Goal: Task Accomplishment & Management: Complete application form

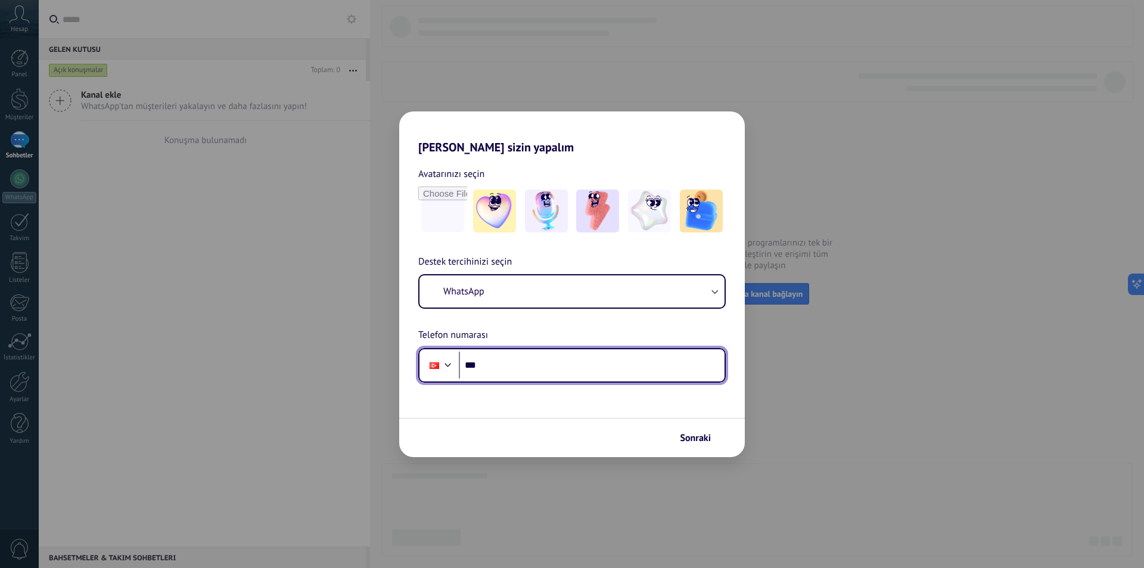
click at [486, 364] on input "***" at bounding box center [592, 365] width 266 height 27
type input "**********"
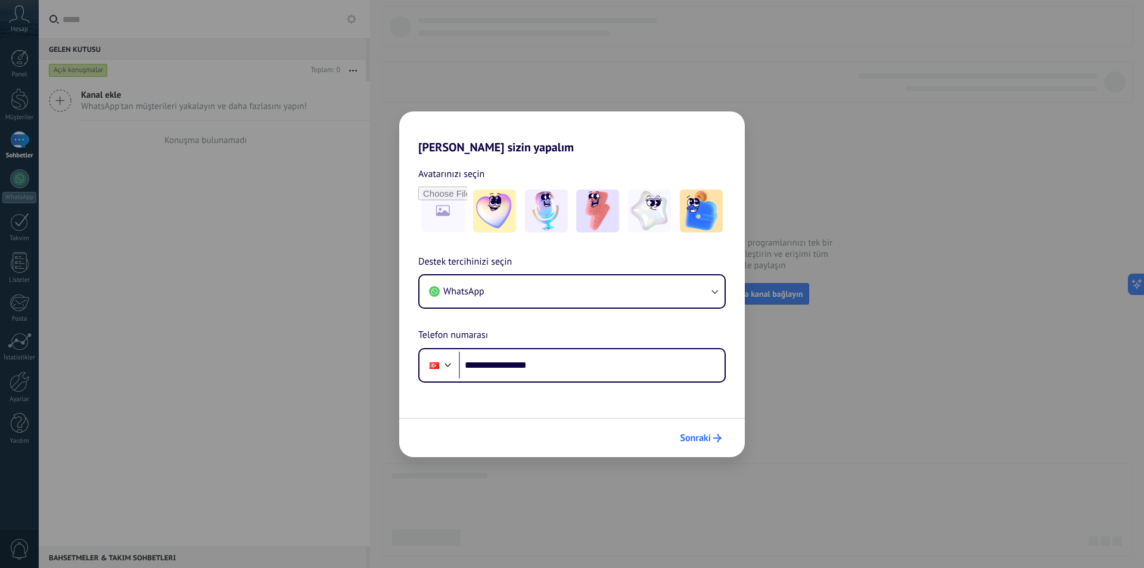
click at [703, 436] on span "Sonraki" at bounding box center [695, 438] width 31 height 8
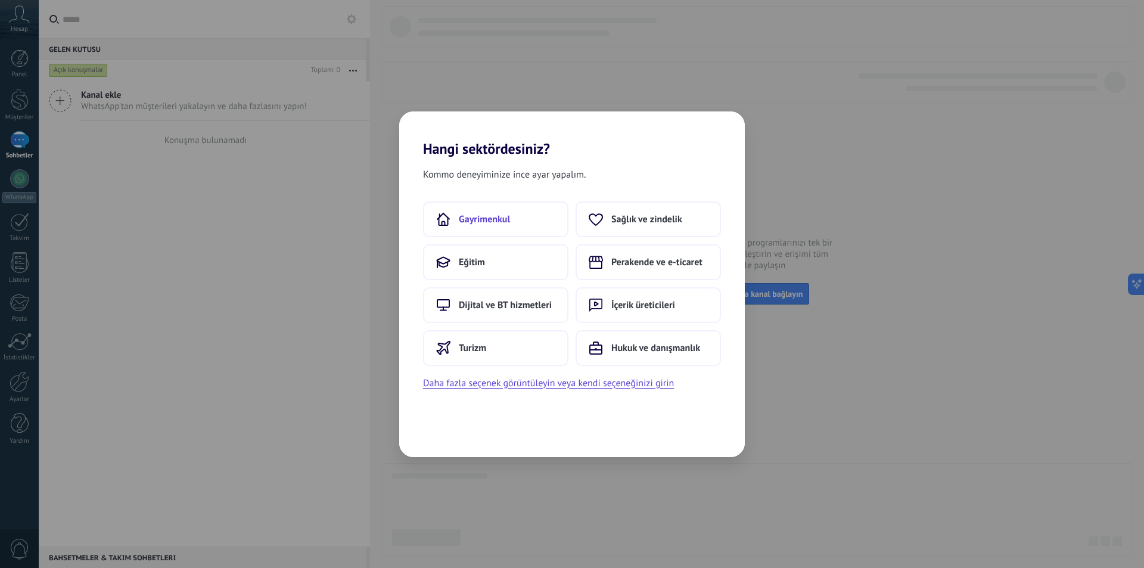
click at [479, 224] on span "Gayrimenkul" at bounding box center [484, 219] width 51 height 12
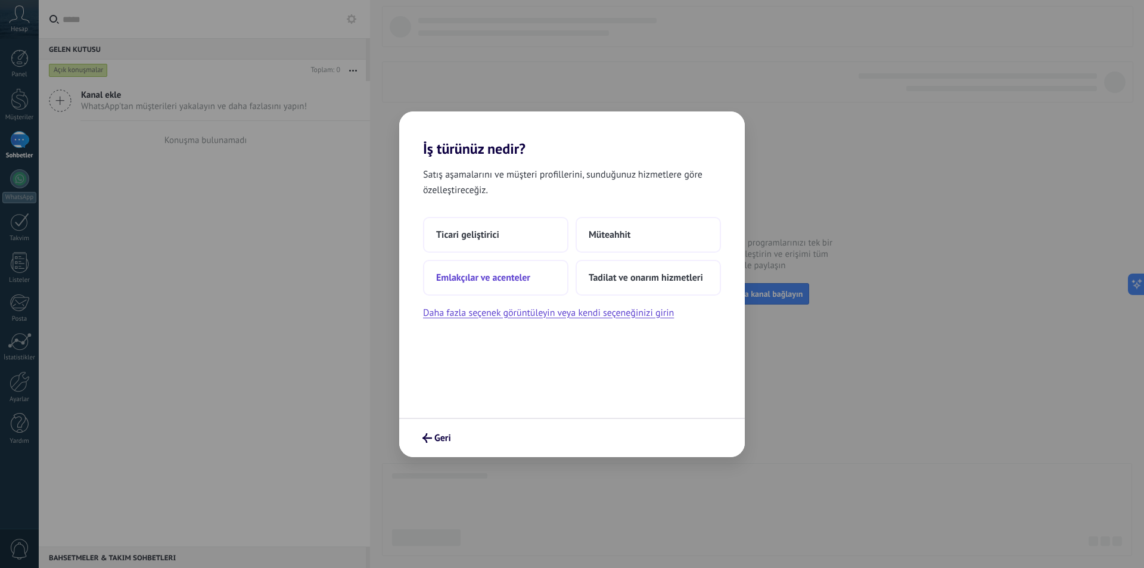
click at [508, 279] on span "Emlakçılar ve acenteler" at bounding box center [483, 278] width 94 height 12
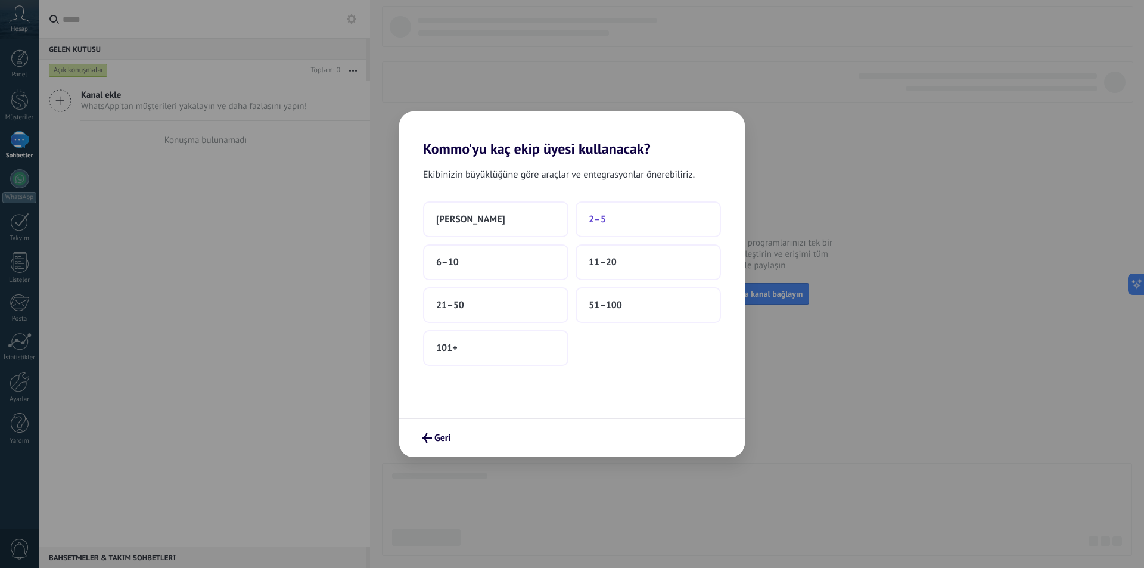
click at [604, 219] on span "2–5" at bounding box center [597, 219] width 17 height 12
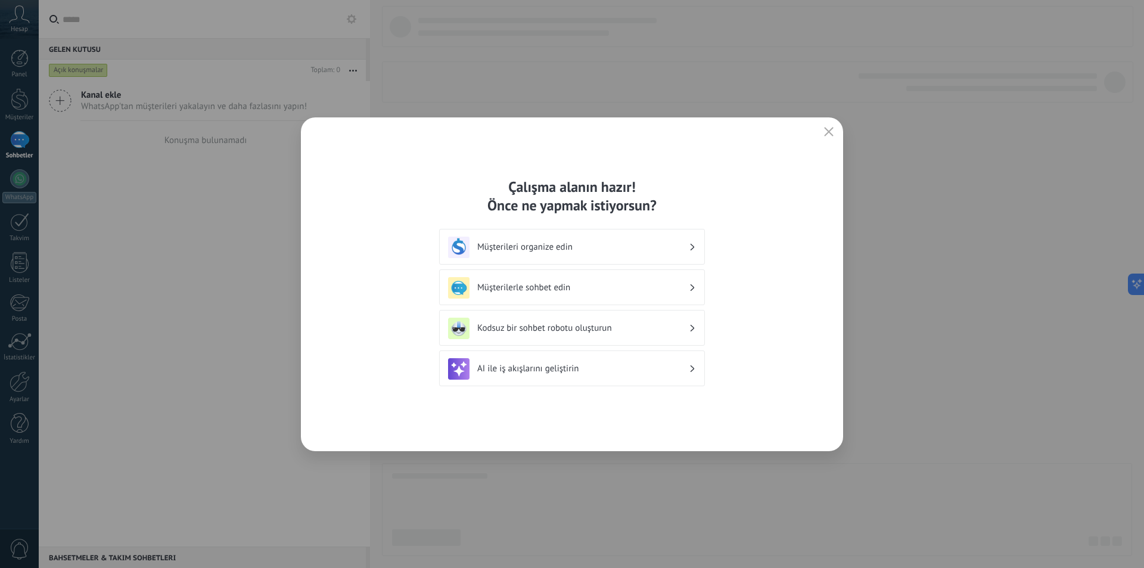
click at [601, 253] on div "Müşterileri organize edin" at bounding box center [572, 247] width 248 height 21
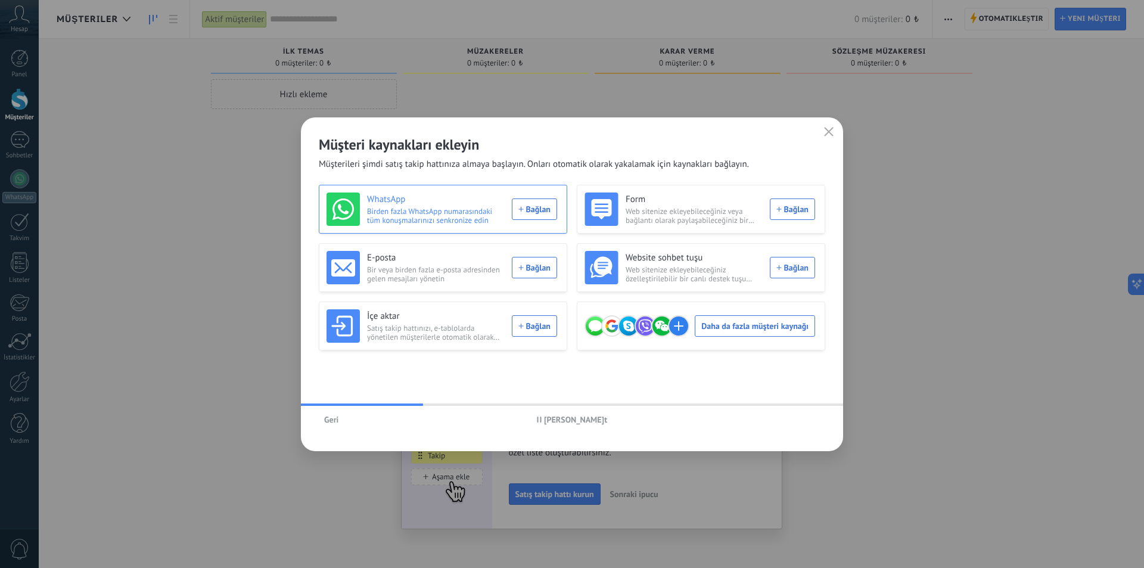
click at [526, 212] on div "WhatsApp Birden fazla WhatsApp numarasındaki tüm konuşmalarınızı senkronize edi…" at bounding box center [442, 209] width 231 height 33
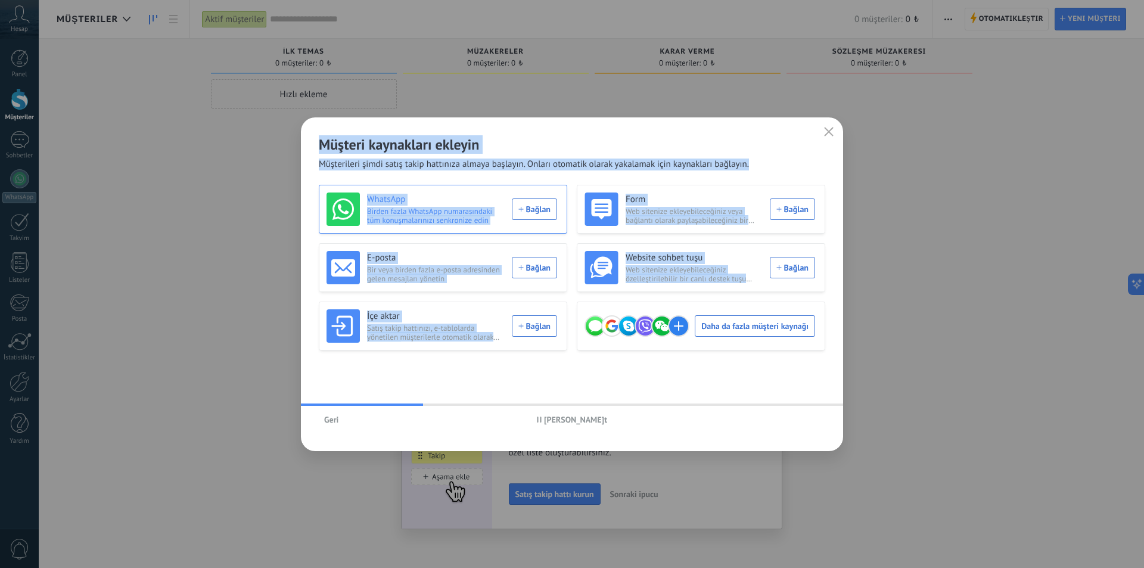
click at [526, 212] on div "Müşteri kaynakları ekleyin Müşterileri şimdi satış takip hattınıza almaya başla…" at bounding box center [572, 284] width 1144 height 568
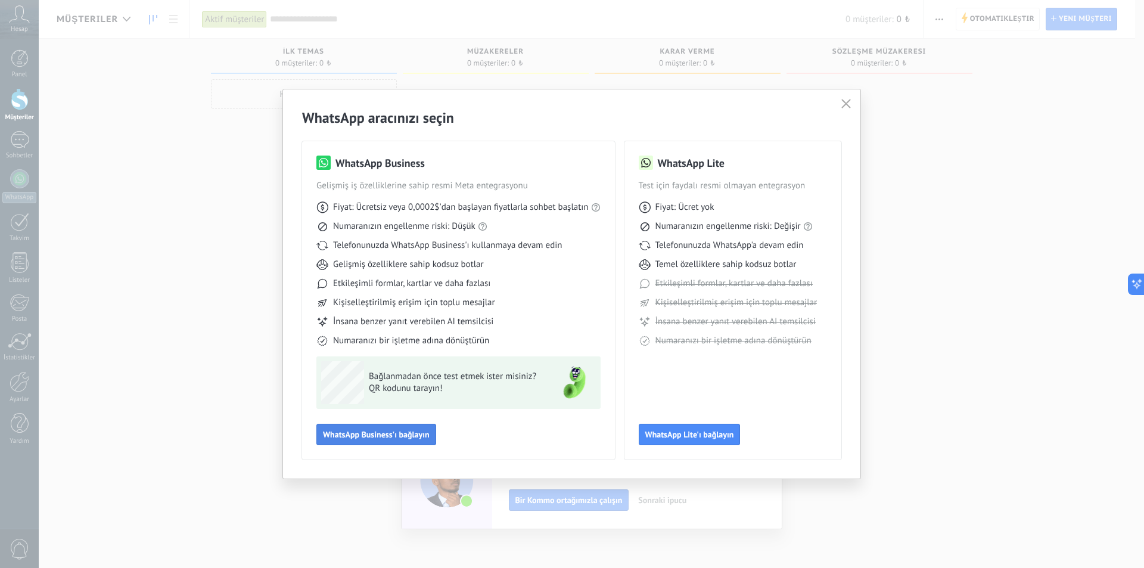
click at [383, 436] on span "WhatsApp Business'ı bağlayın" at bounding box center [376, 434] width 107 height 8
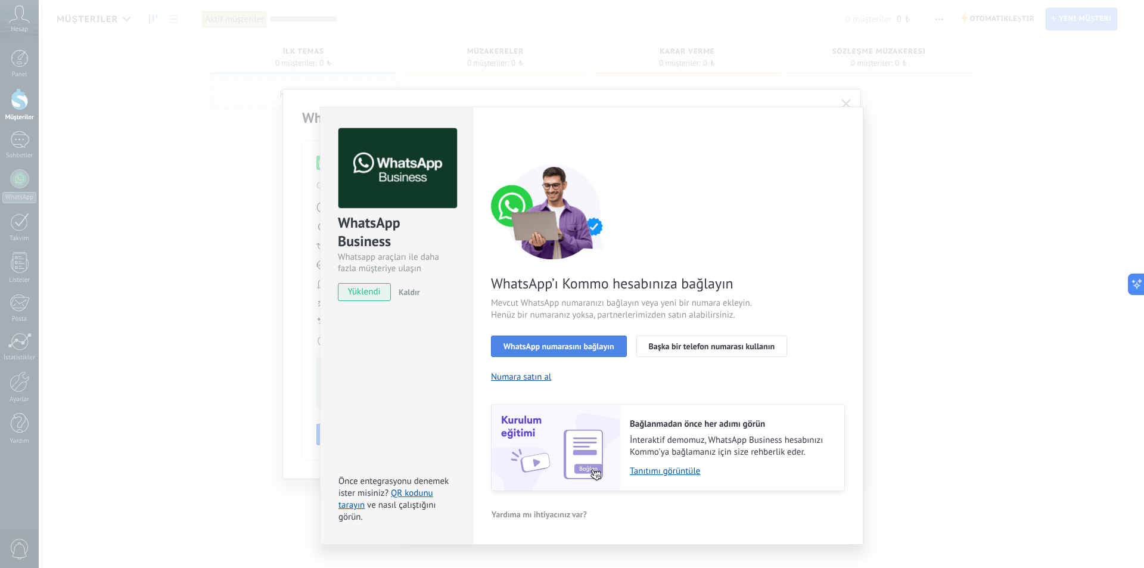
click at [554, 345] on span "WhatsApp numarasını bağlayın" at bounding box center [559, 346] width 111 height 8
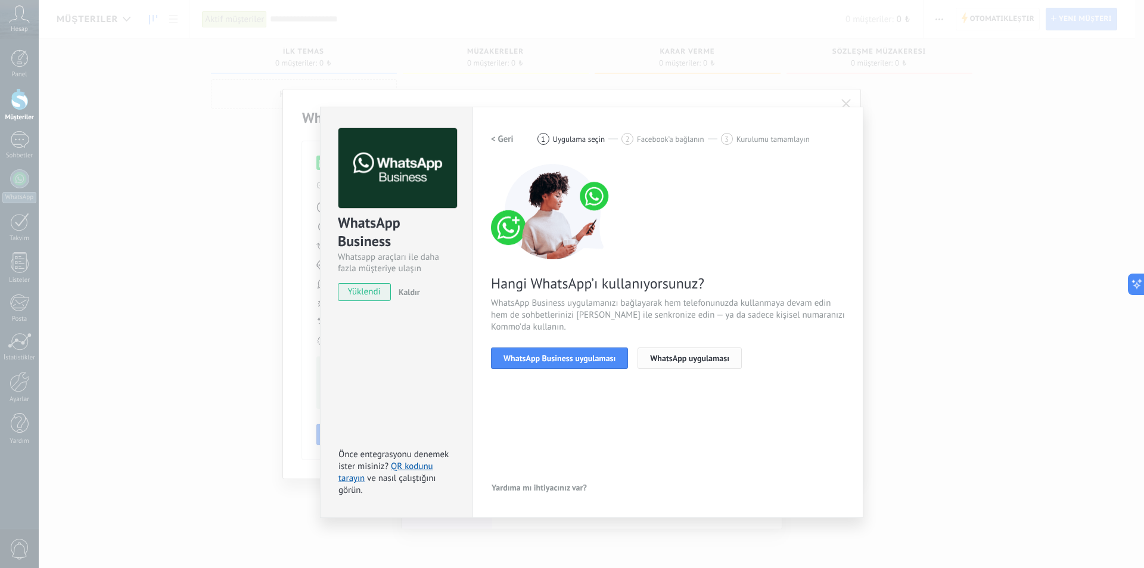
click at [678, 356] on span "WhatsApp uygulaması" at bounding box center [689, 358] width 79 height 8
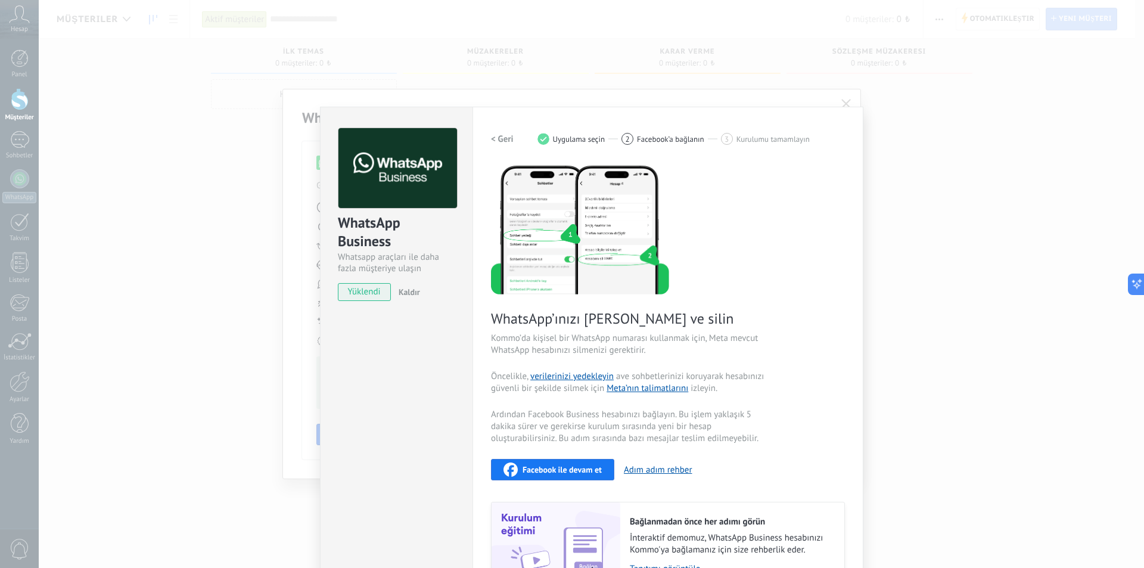
scroll to position [73, 0]
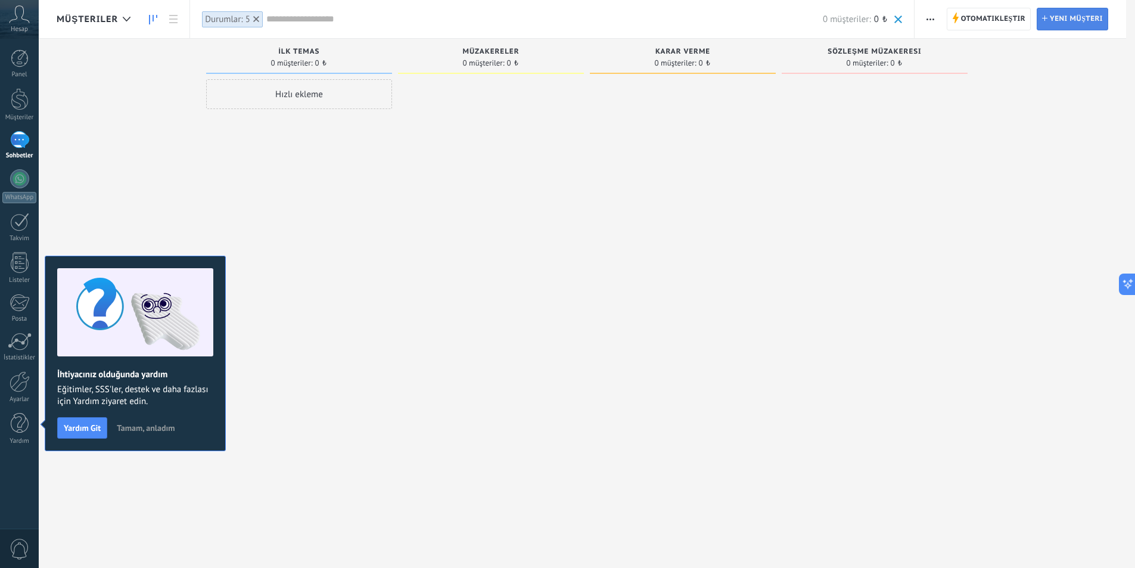
click at [1065, 26] on span "Yeni müşteri" at bounding box center [1076, 18] width 53 height 21
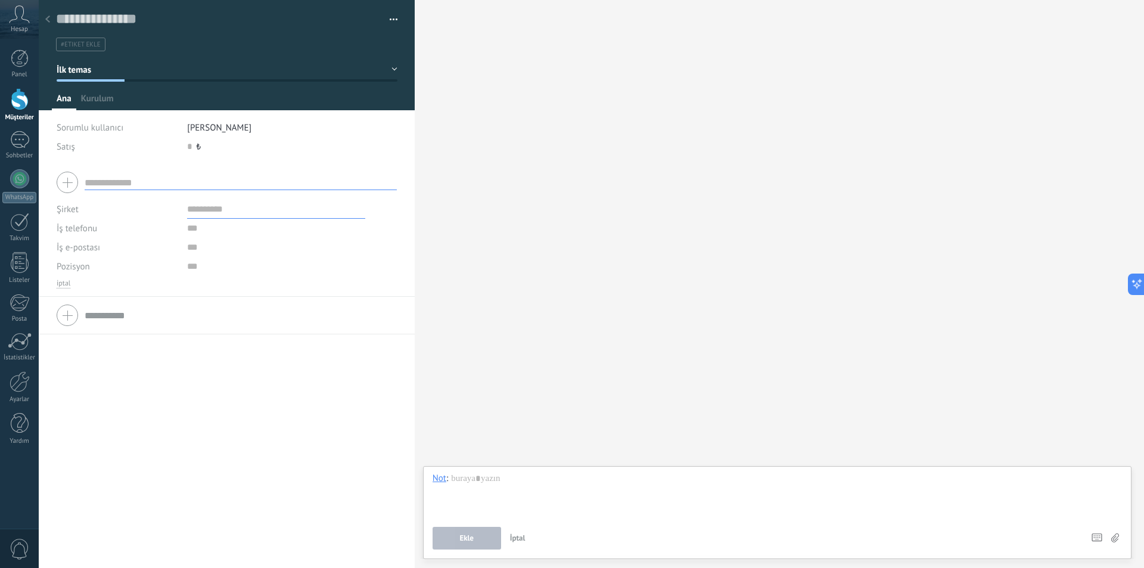
click at [148, 176] on input "text" at bounding box center [241, 182] width 312 height 15
click at [163, 166] on div "Şirket İş telefonu İş DD [GEOGRAPHIC_DATA] Faks Ev Diğer İş telefonu Arayın [GE…" at bounding box center [227, 230] width 376 height 133
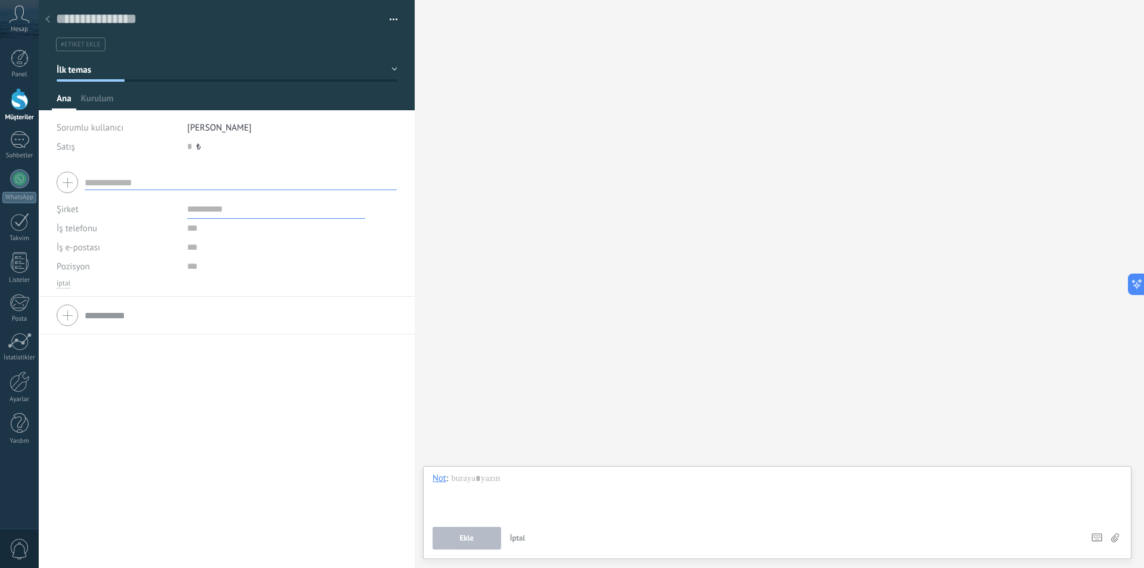
click at [163, 166] on div "Şirket İş telefonu İş DD [GEOGRAPHIC_DATA] Faks Ev Diğer İş telefonu Arayın [GE…" at bounding box center [227, 230] width 376 height 133
drag, startPoint x: 163, startPoint y: 166, endPoint x: 605, endPoint y: 227, distance: 446.4
click at [610, 222] on div "Kaydet ve oluştur Etiketleri yönet #etiket ekle" at bounding box center [592, 284] width 1106 height 568
